Goal: Navigation & Orientation: Find specific page/section

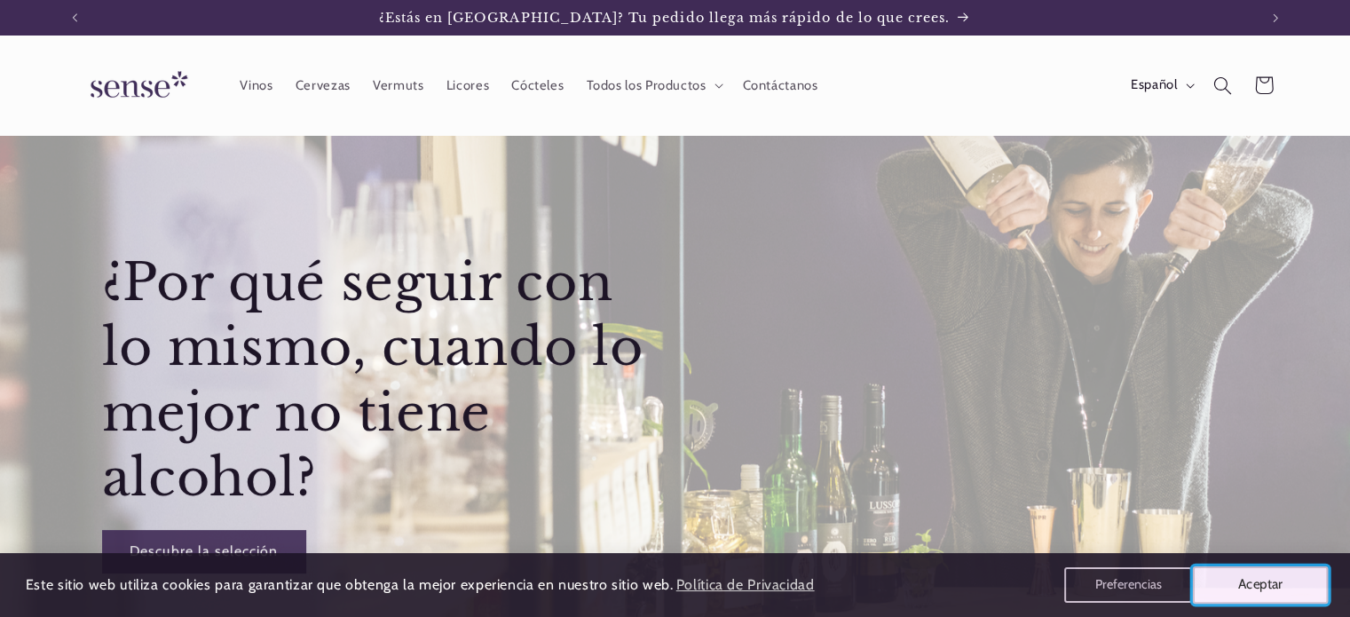
click at [1236, 582] on button "Aceptar" at bounding box center [1261, 584] width 136 height 37
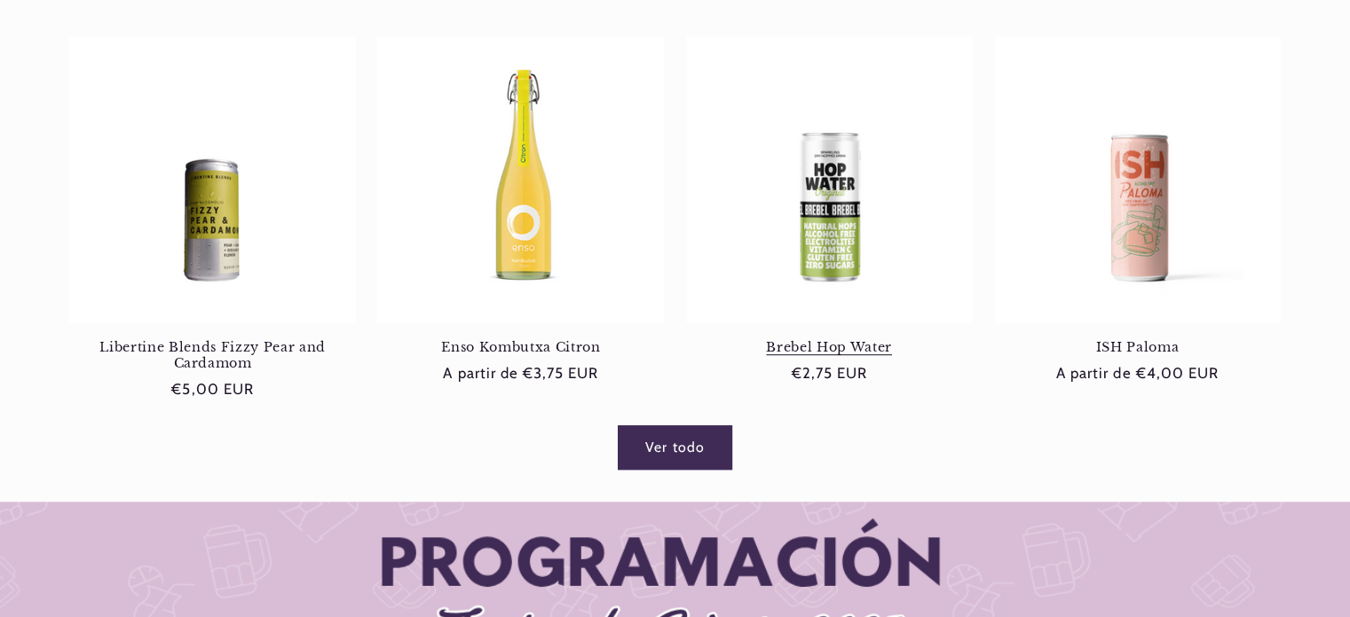
scroll to position [1213, 0]
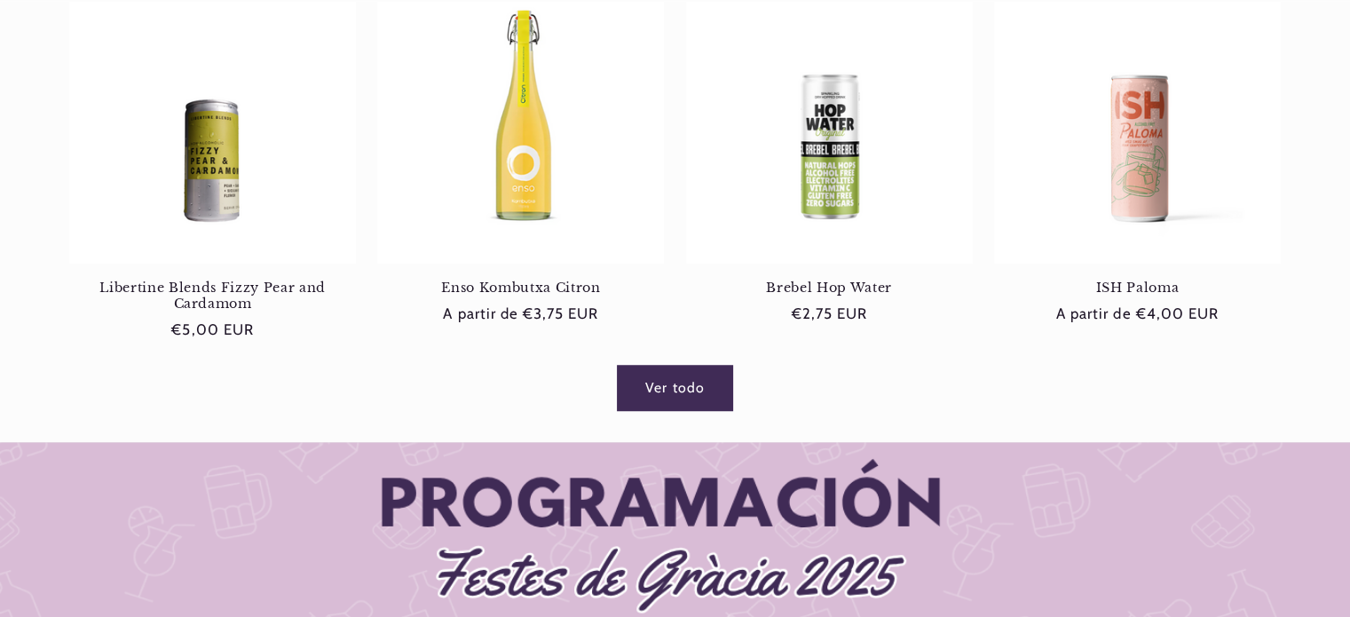
click at [672, 397] on link "Ver todo" at bounding box center [675, 388] width 115 height 44
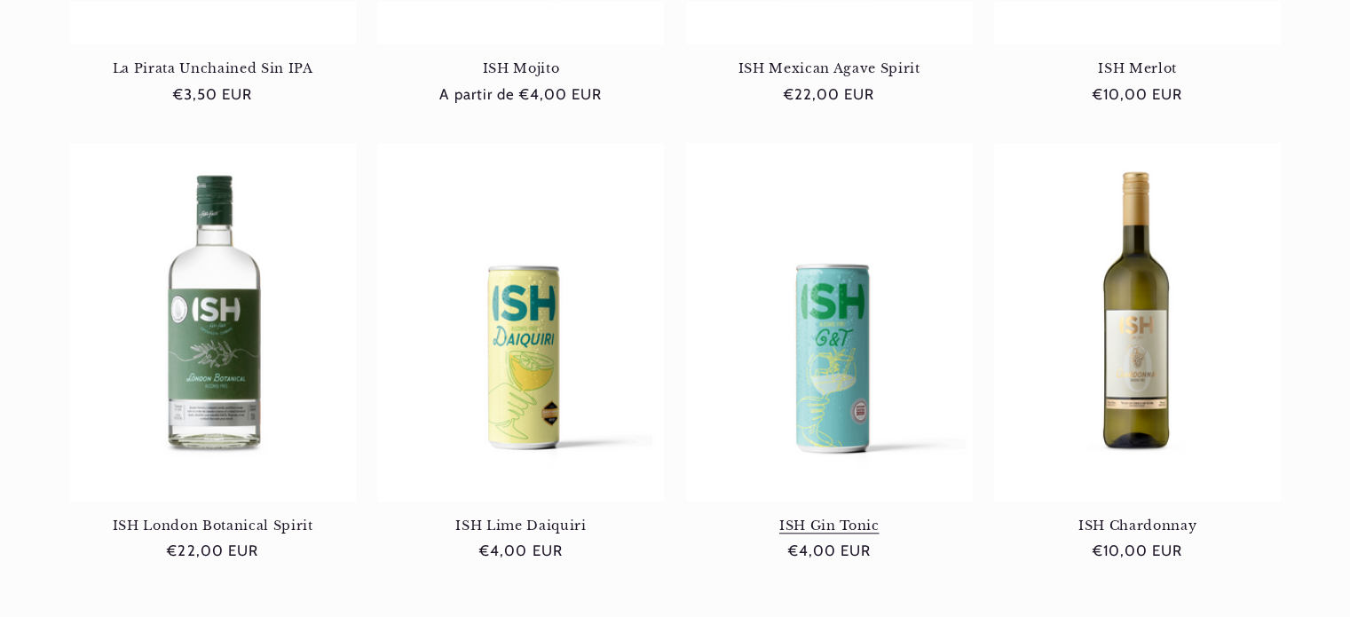
scroll to position [1776, 0]
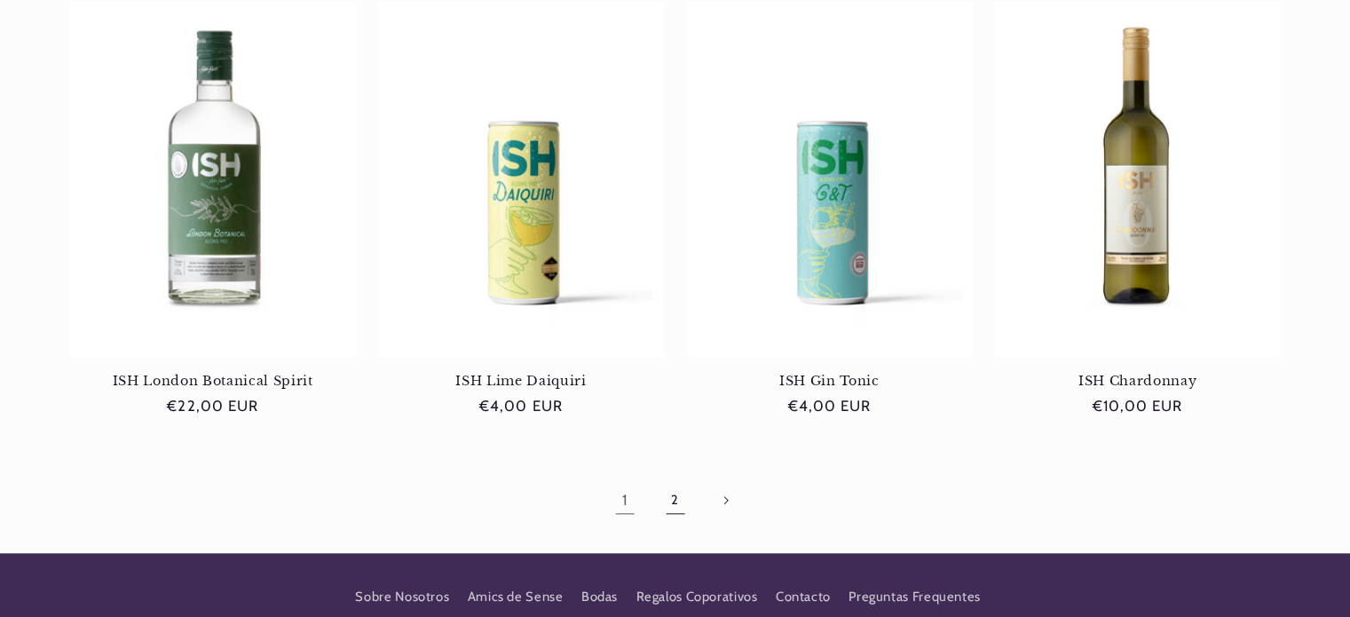
click at [679, 479] on link "2" at bounding box center [674, 499] width 41 height 41
